Goal: Obtain resource: Obtain resource

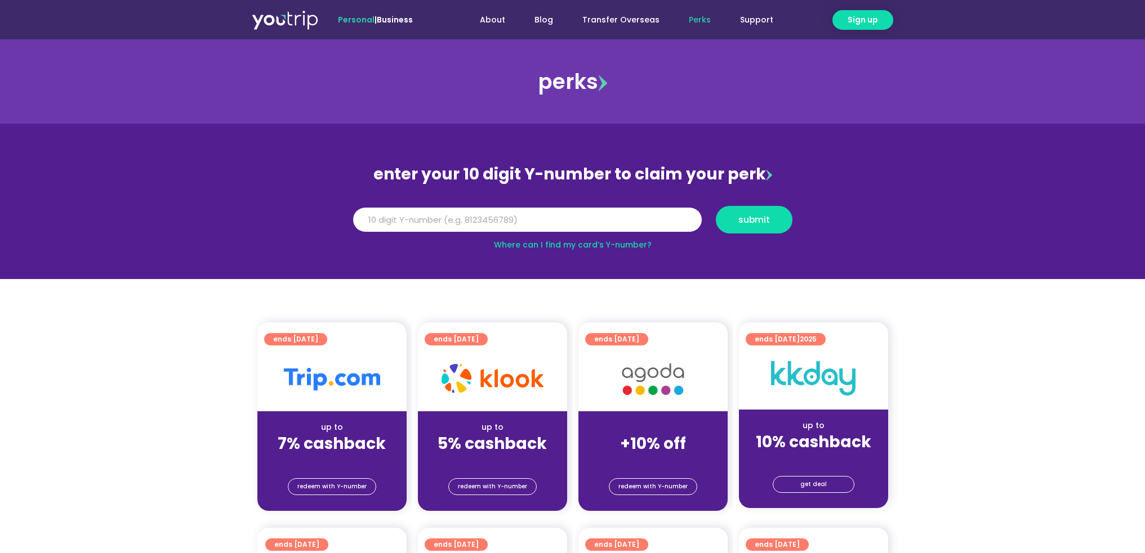
click at [550, 211] on input "Y Number" at bounding box center [527, 220] width 349 height 25
type input "8127470560"
click at [741, 213] on button "submit" at bounding box center [754, 220] width 77 height 28
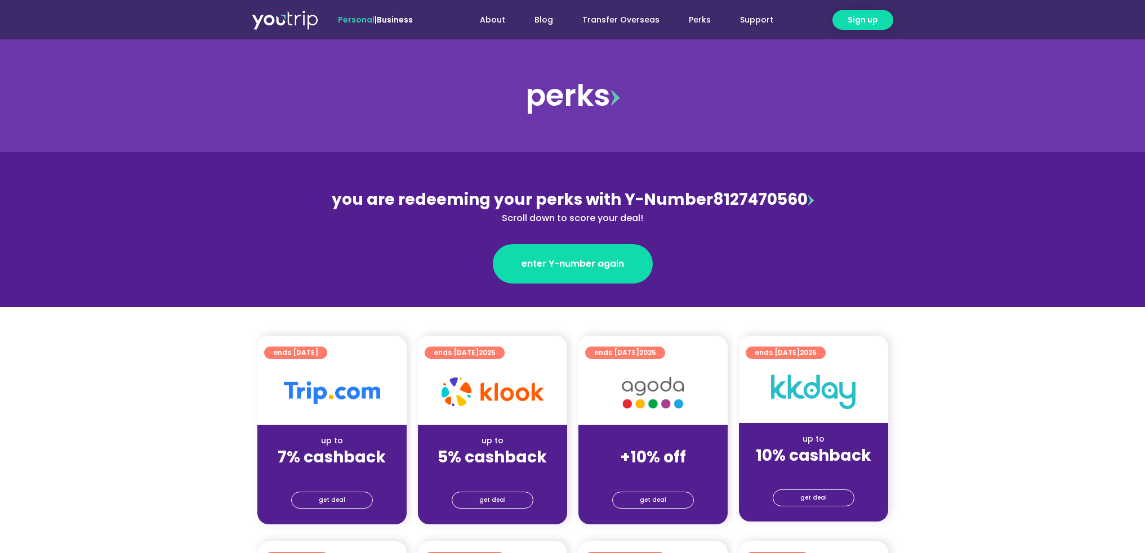
click at [320, 511] on div "get deal" at bounding box center [331, 502] width 149 height 45
click at [325, 502] on span "get deal" at bounding box center [332, 501] width 26 height 16
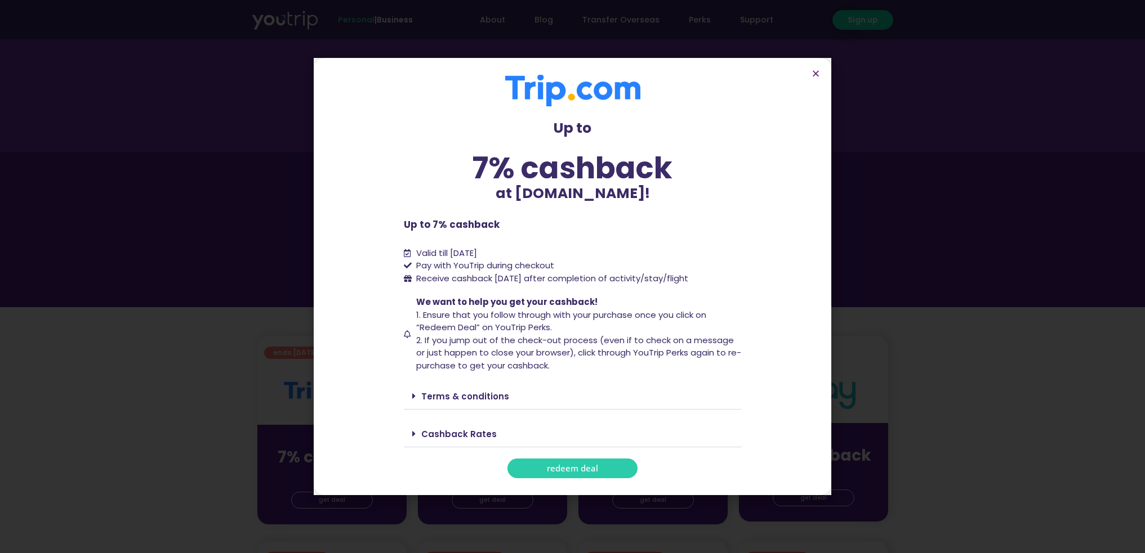
click at [465, 399] on link "Terms & conditions" at bounding box center [465, 397] width 88 height 12
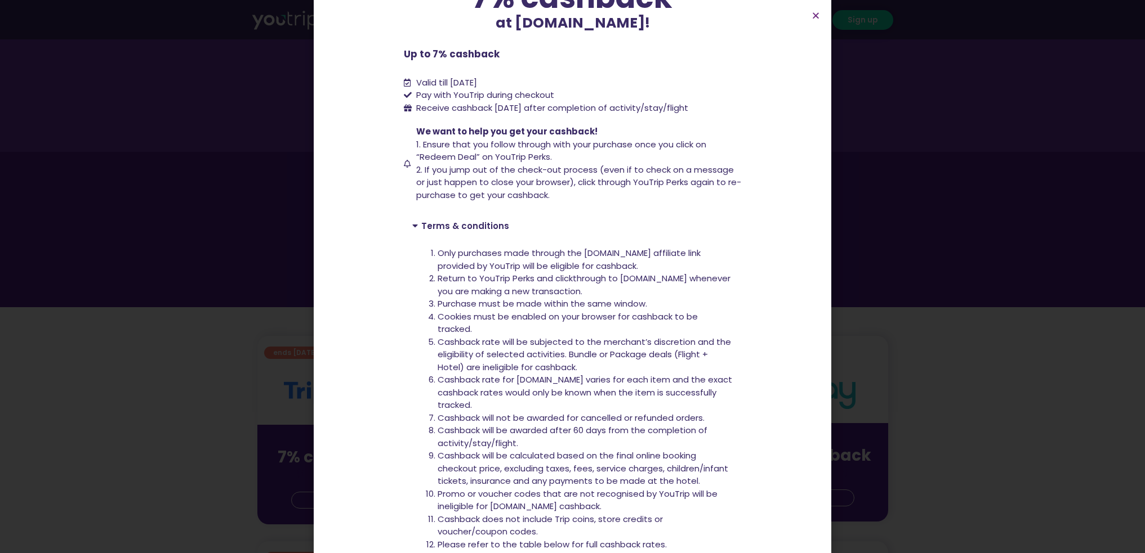
scroll to position [218, 0]
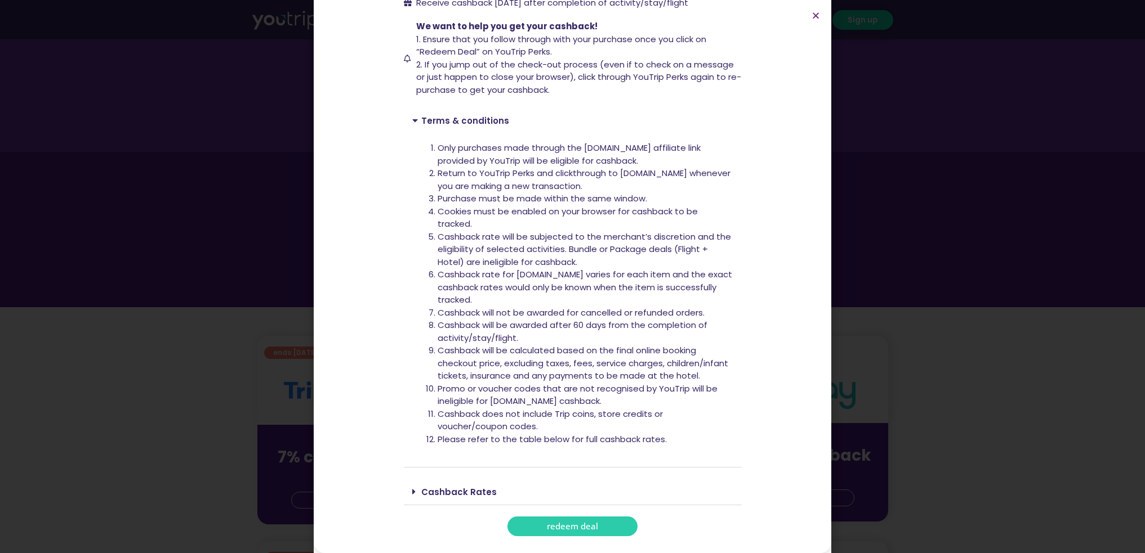
click at [437, 540] on section "Up to 7% cashback at Trip.com! Up to 7% cashback at Trip.com! Up to 7% cashback…" at bounding box center [572, 167] width 517 height 771
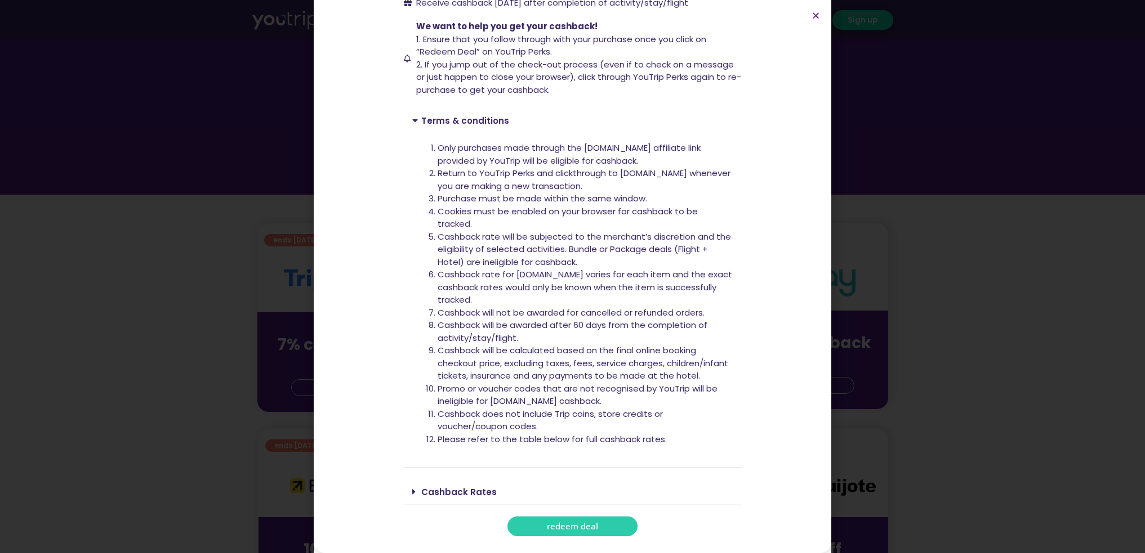
click at [434, 489] on link "Cashback Rates" at bounding box center [458, 492] width 75 height 12
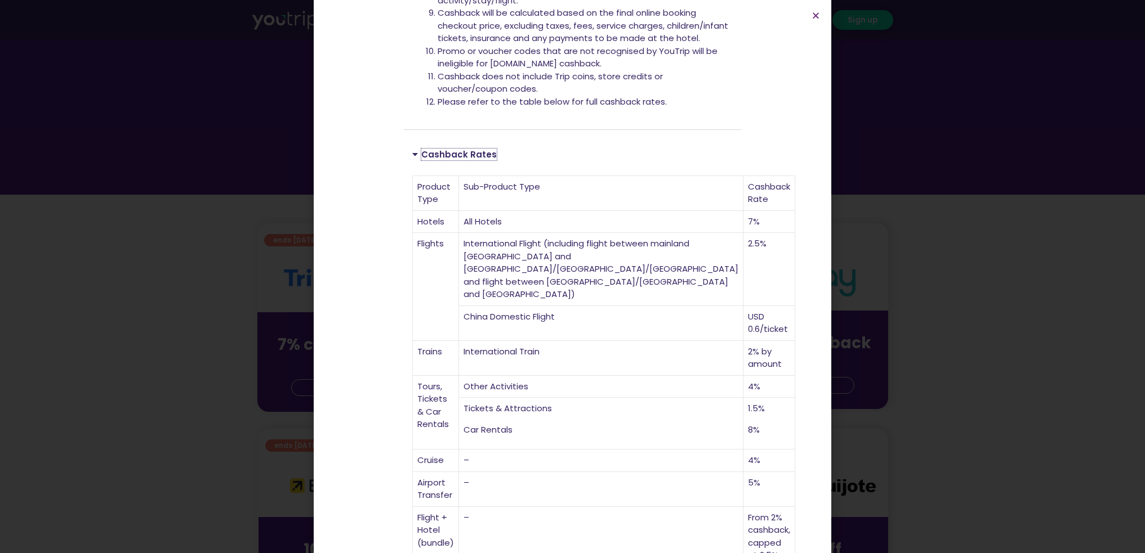
scroll to position [588, 0]
